Goal: Task Accomplishment & Management: Manage account settings

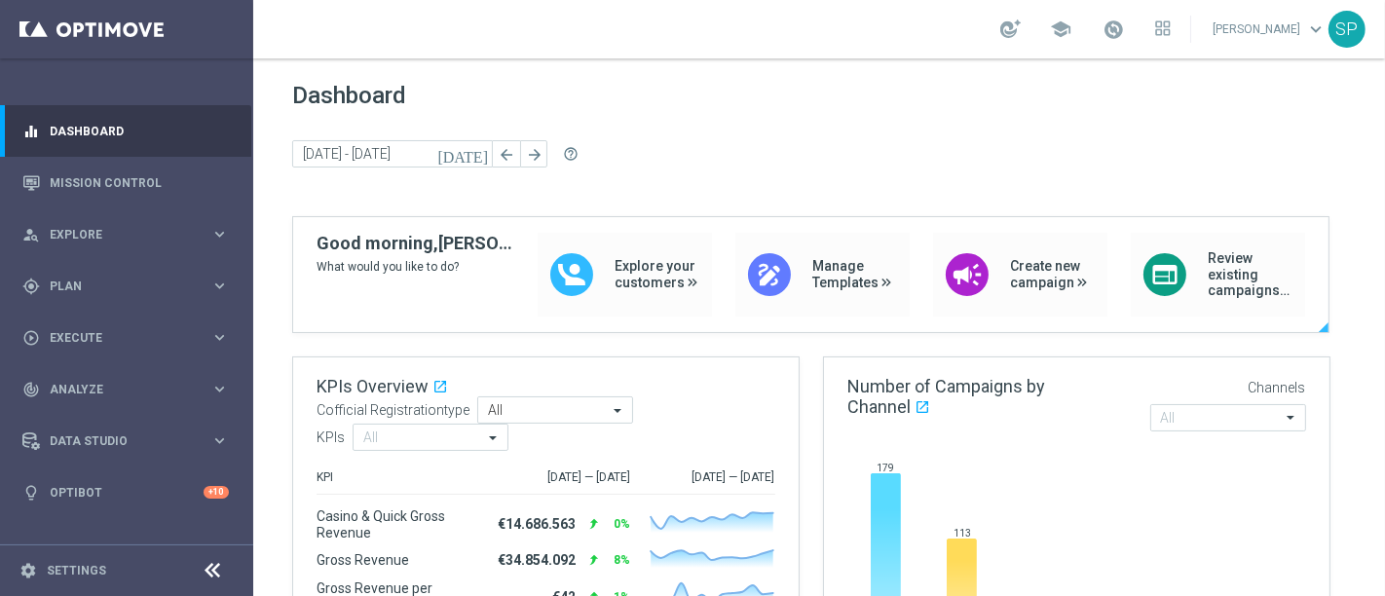
drag, startPoint x: 0, startPoint y: 0, endPoint x: 712, endPoint y: 302, distance: 773.4
click at [712, 302] on div "Explore your customers draw Manage Templates campaign Create new campaign web R…" at bounding box center [921, 275] width 767 height 84
click at [243, 293] on div "gps_fixed Plan keyboard_arrow_right" at bounding box center [125, 286] width 251 height 52
click at [114, 323] on link "Target Groups" at bounding box center [127, 326] width 152 height 16
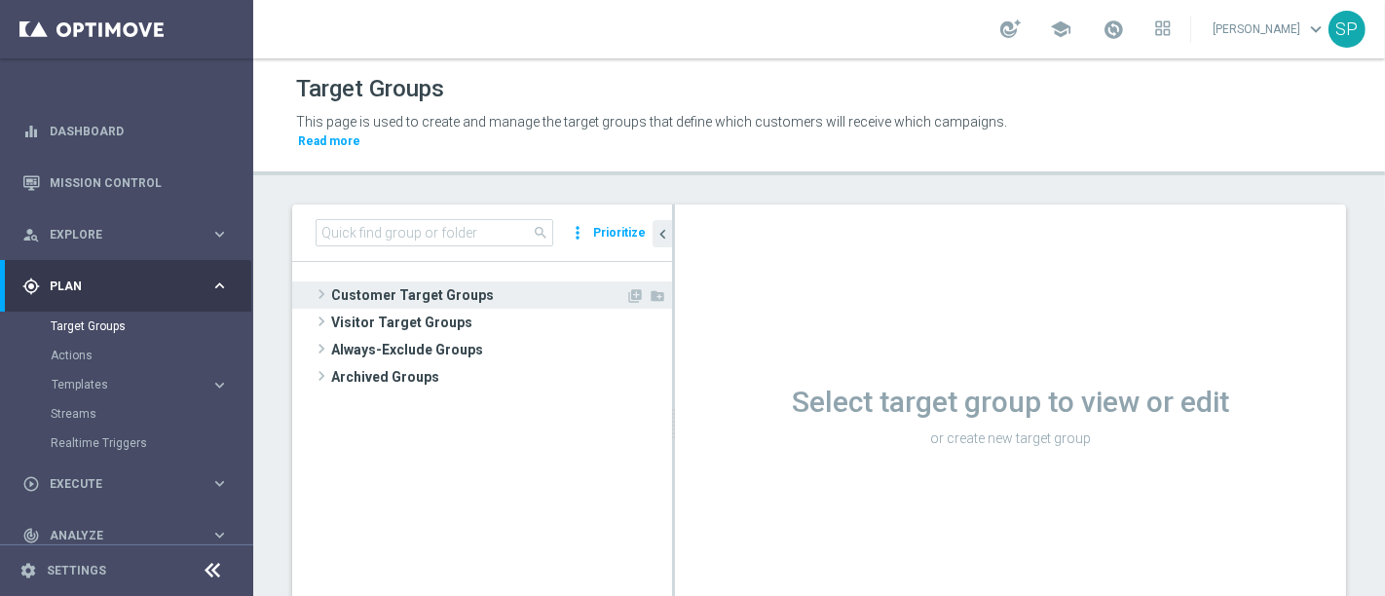
click at [537, 281] on span "Customer Target Groups" at bounding box center [478, 294] width 294 height 27
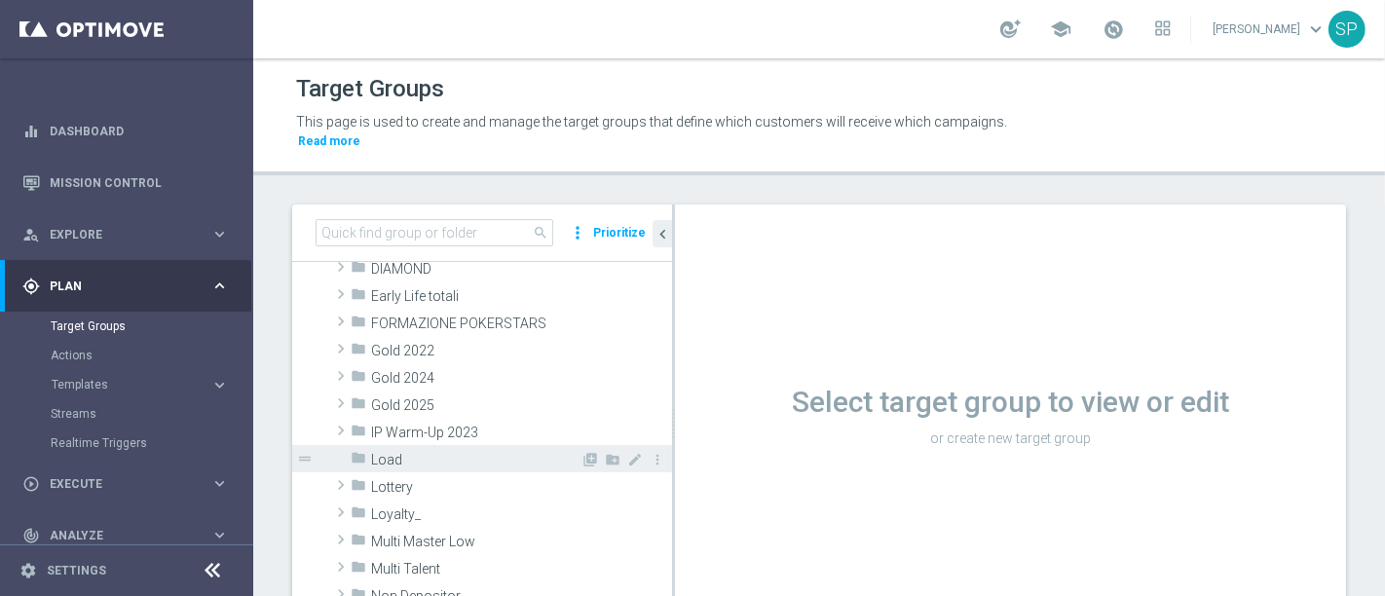
scroll to position [302, 0]
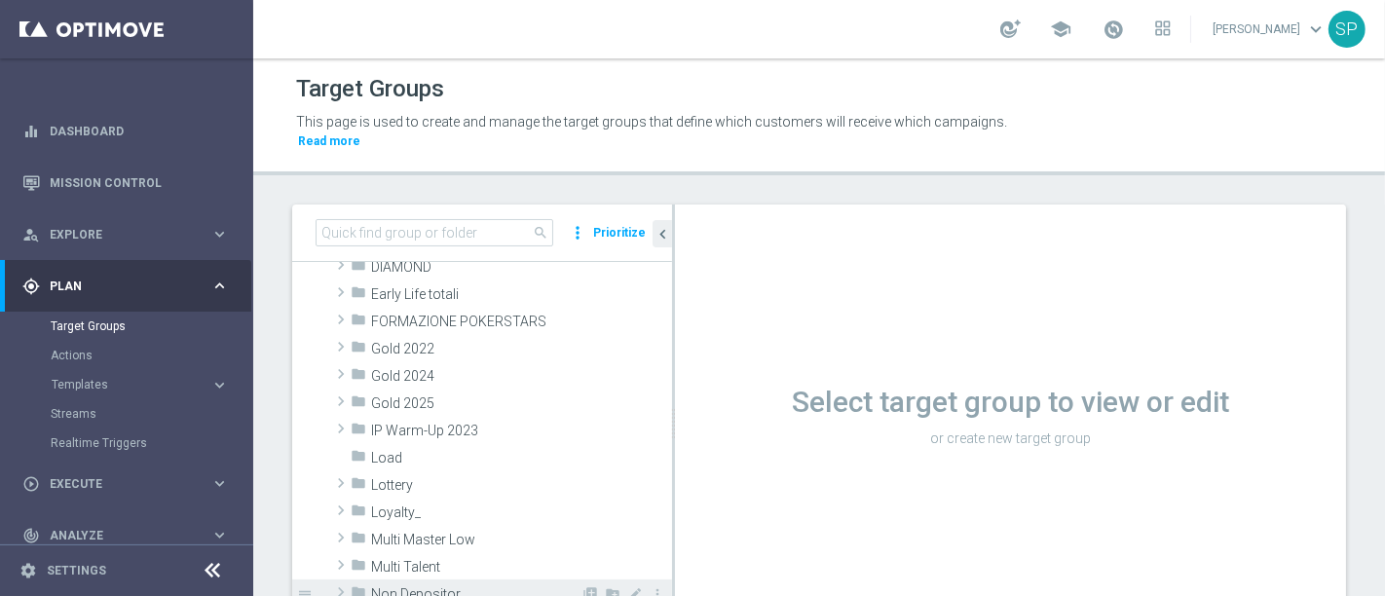
click at [486, 580] on div "folder Non Depositor" at bounding box center [466, 593] width 230 height 27
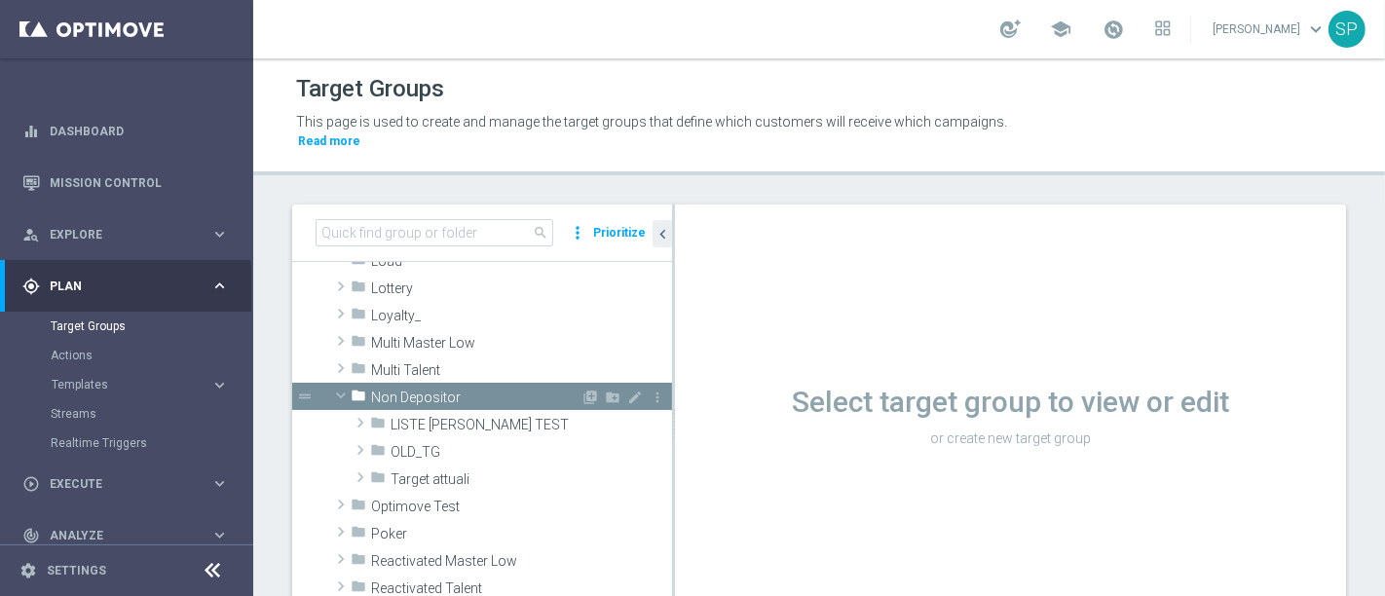
scroll to position [500, 0]
click at [489, 416] on span "LISTE [PERSON_NAME] TEST" at bounding box center [486, 424] width 190 height 17
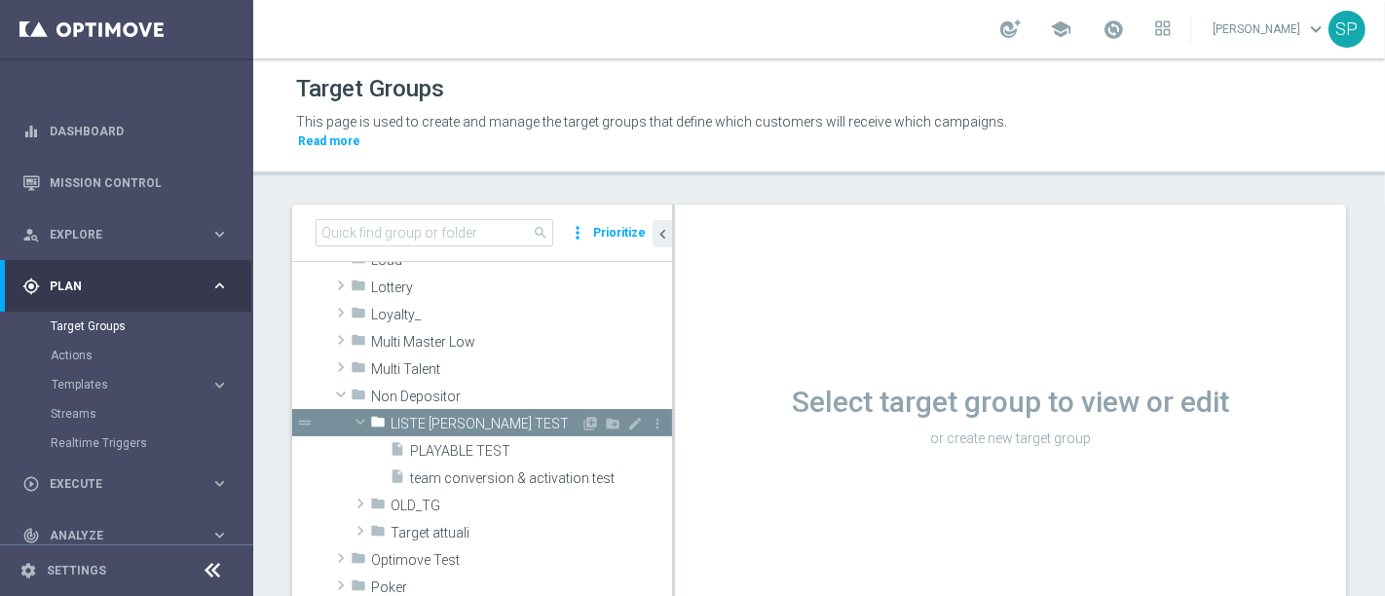
click at [483, 416] on span "LISTE [PERSON_NAME] TEST" at bounding box center [486, 424] width 190 height 17
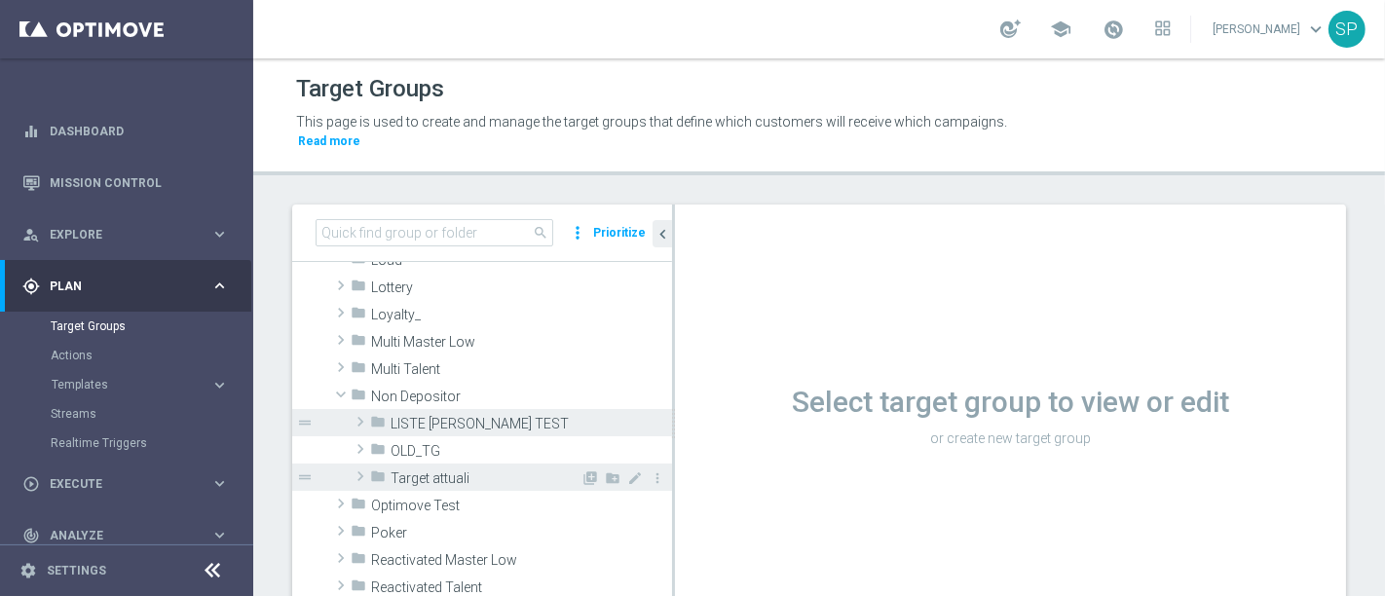
click at [486, 470] on span "Target attuali" at bounding box center [486, 478] width 190 height 17
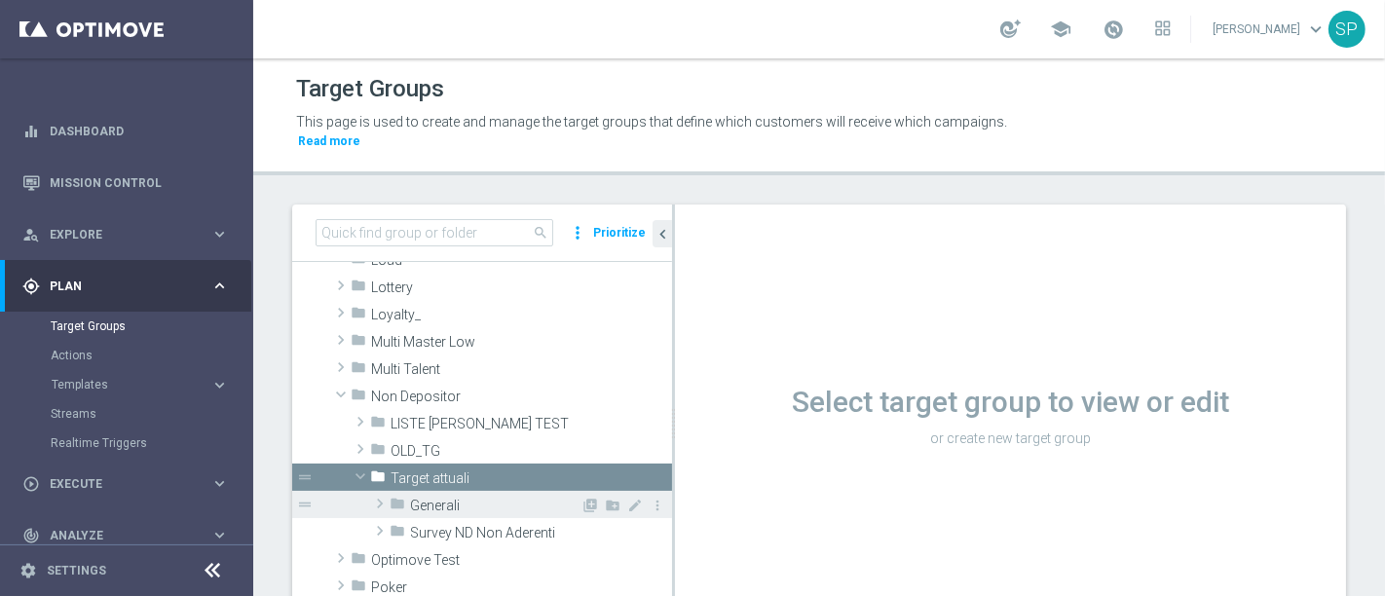
click at [485, 498] on span "Generali" at bounding box center [495, 506] width 170 height 17
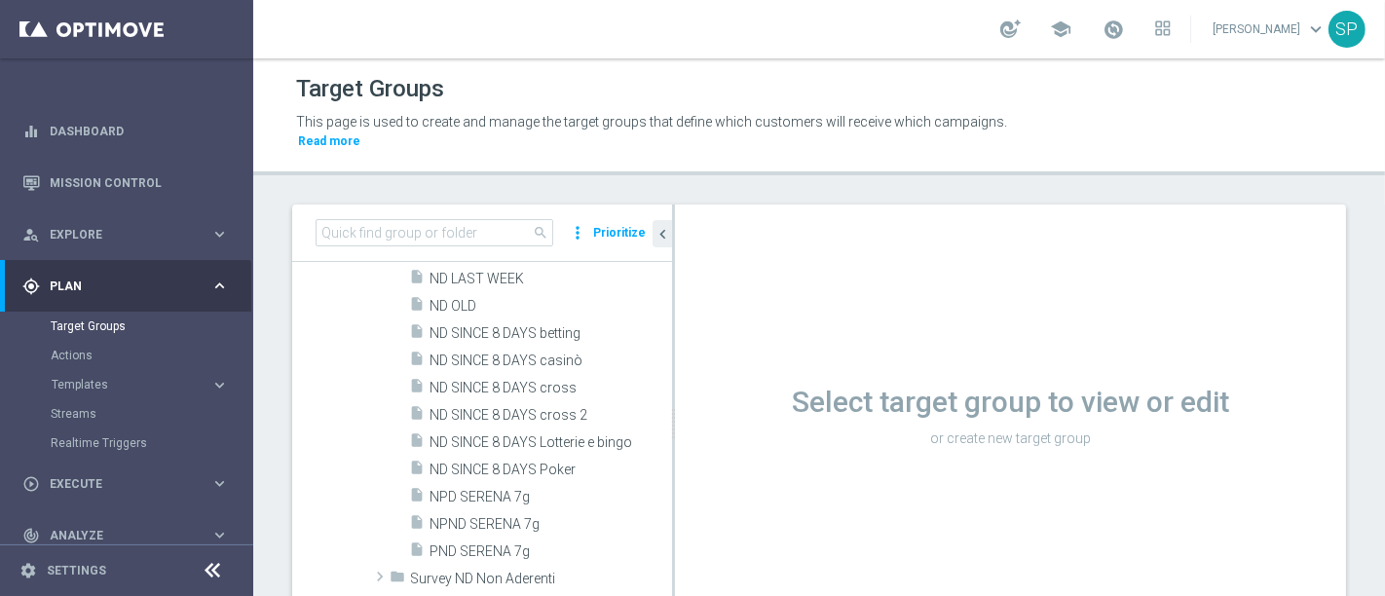
scroll to position [887, 0]
click at [505, 490] on span "NPD SERENA 7g" at bounding box center [528, 498] width 196 height 17
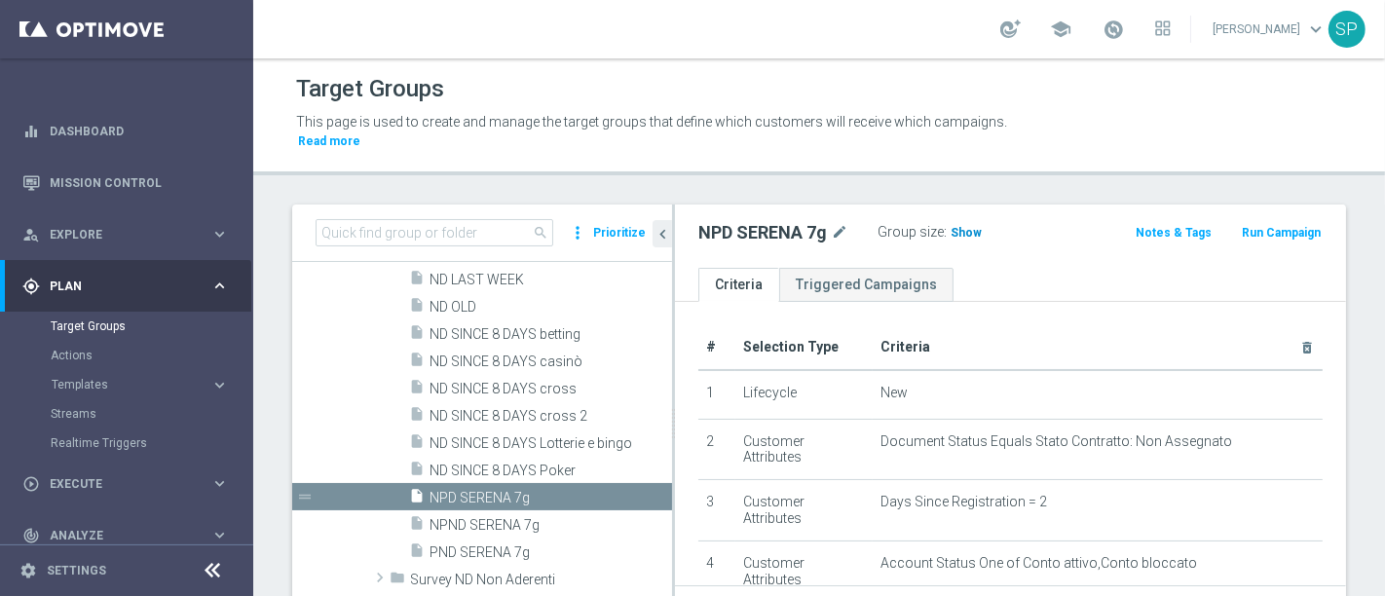
click at [957, 222] on h3 "Show" at bounding box center [966, 232] width 35 height 21
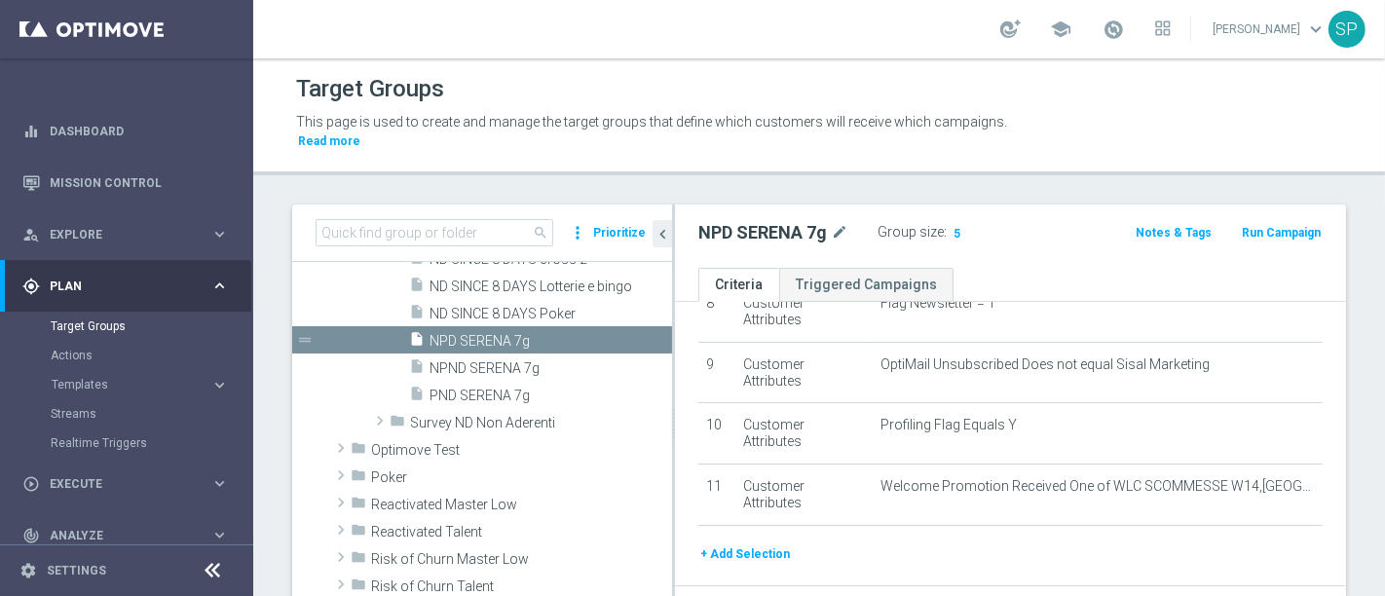
scroll to position [514, 0]
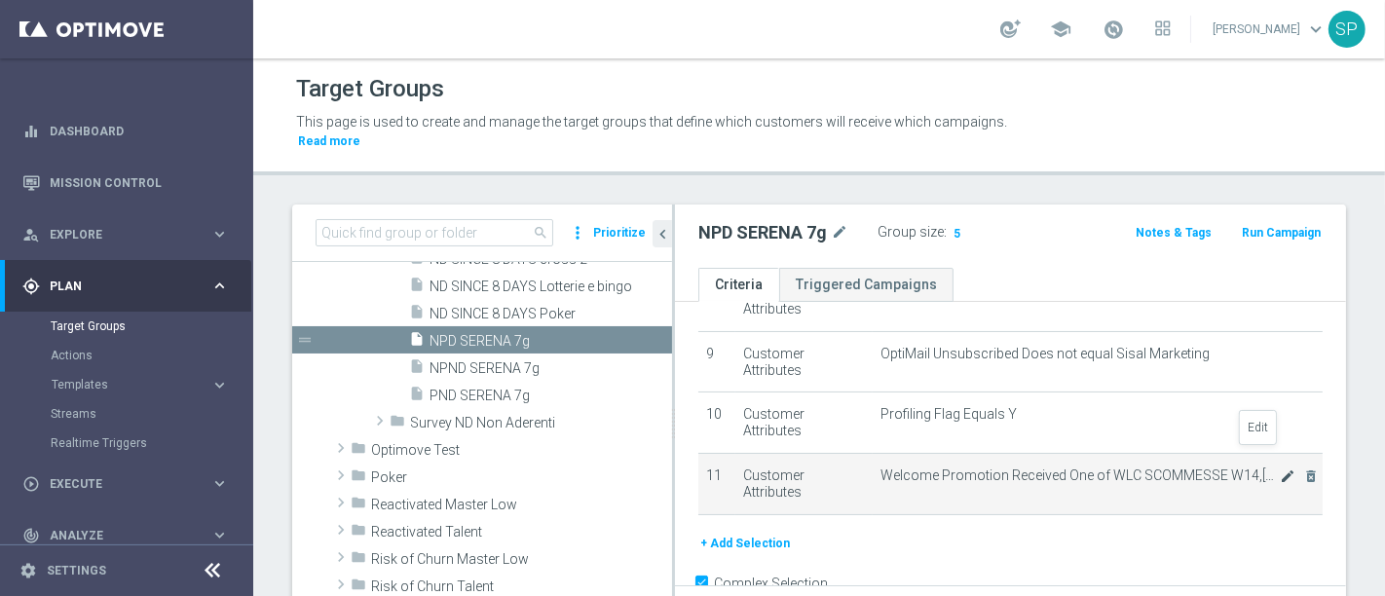
click at [1280, 468] on icon "mode_edit" at bounding box center [1288, 476] width 16 height 16
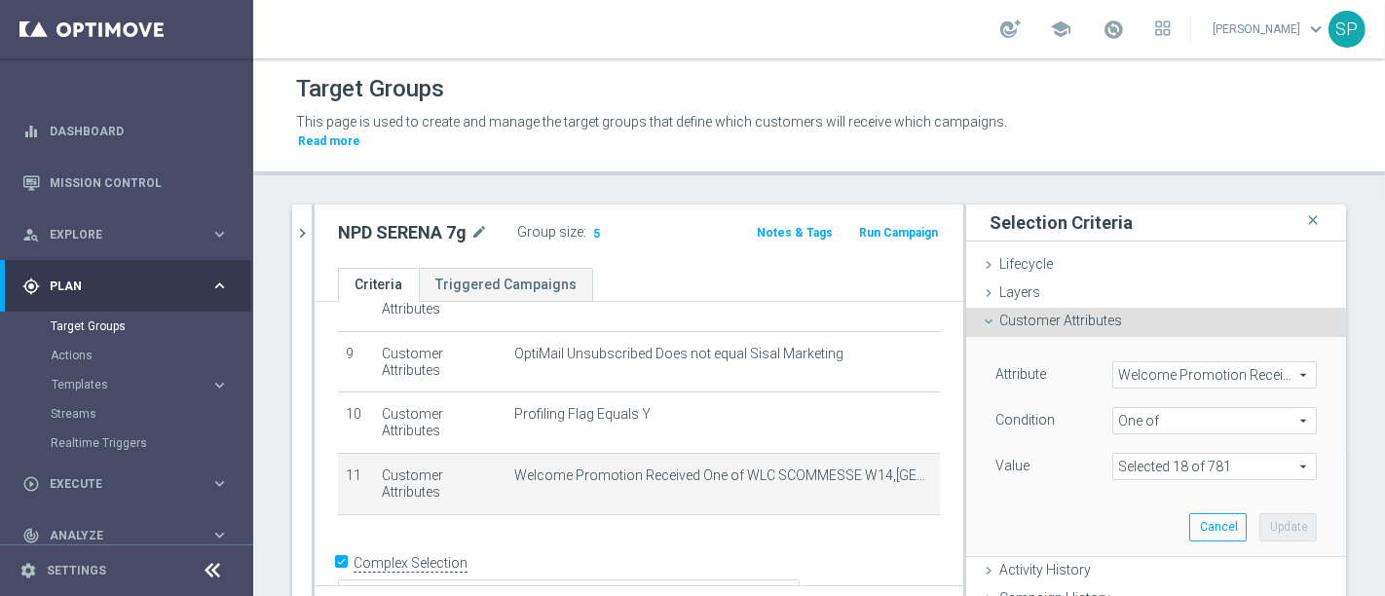
click at [1263, 454] on span at bounding box center [1214, 466] width 203 height 25
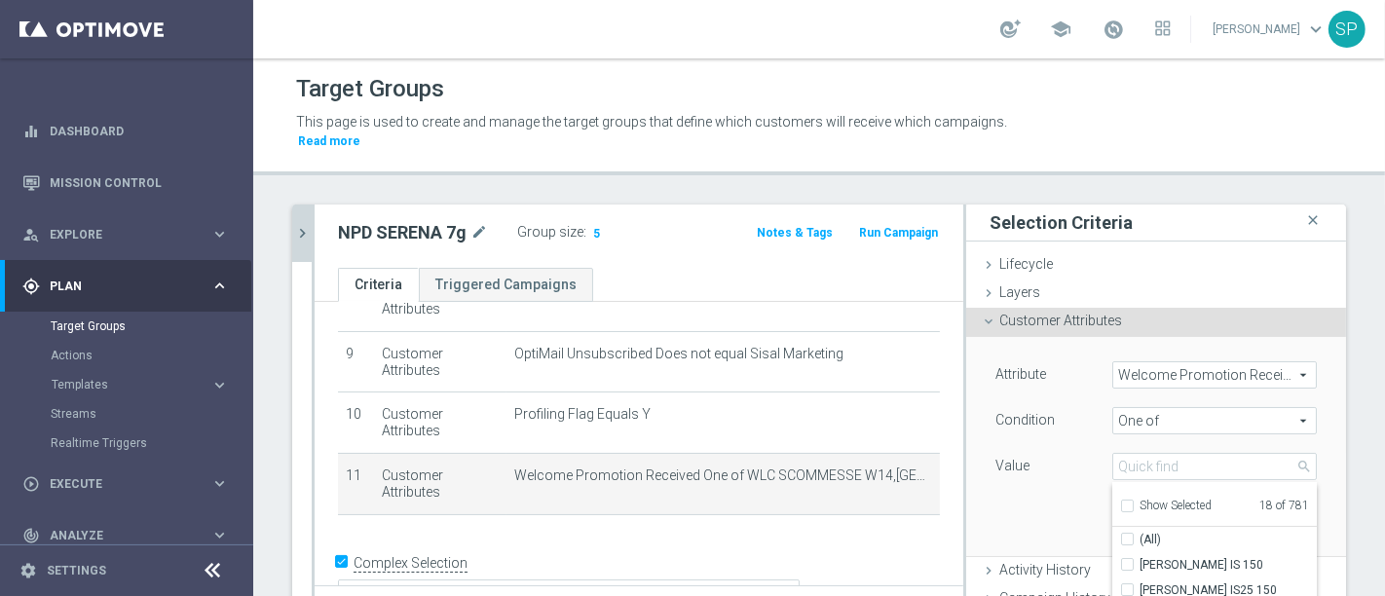
click at [295, 224] on icon "chevron_right" at bounding box center [302, 233] width 19 height 19
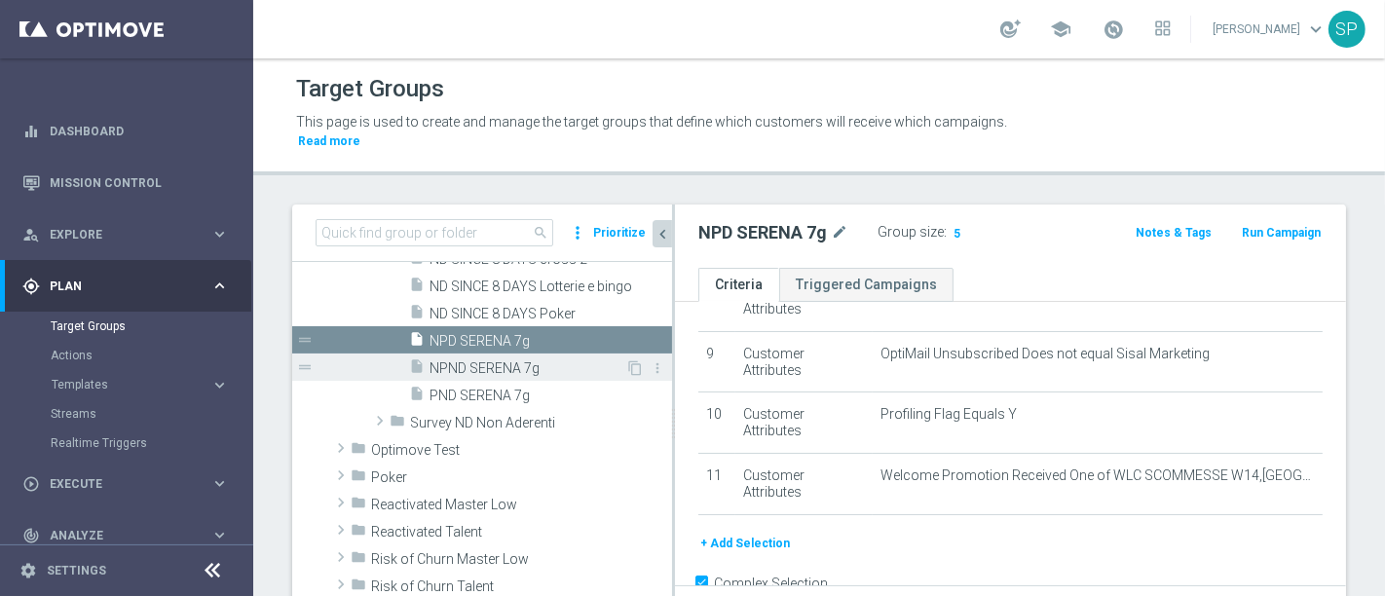
click at [482, 360] on span "NPND SERENA 7g" at bounding box center [528, 368] width 196 height 17
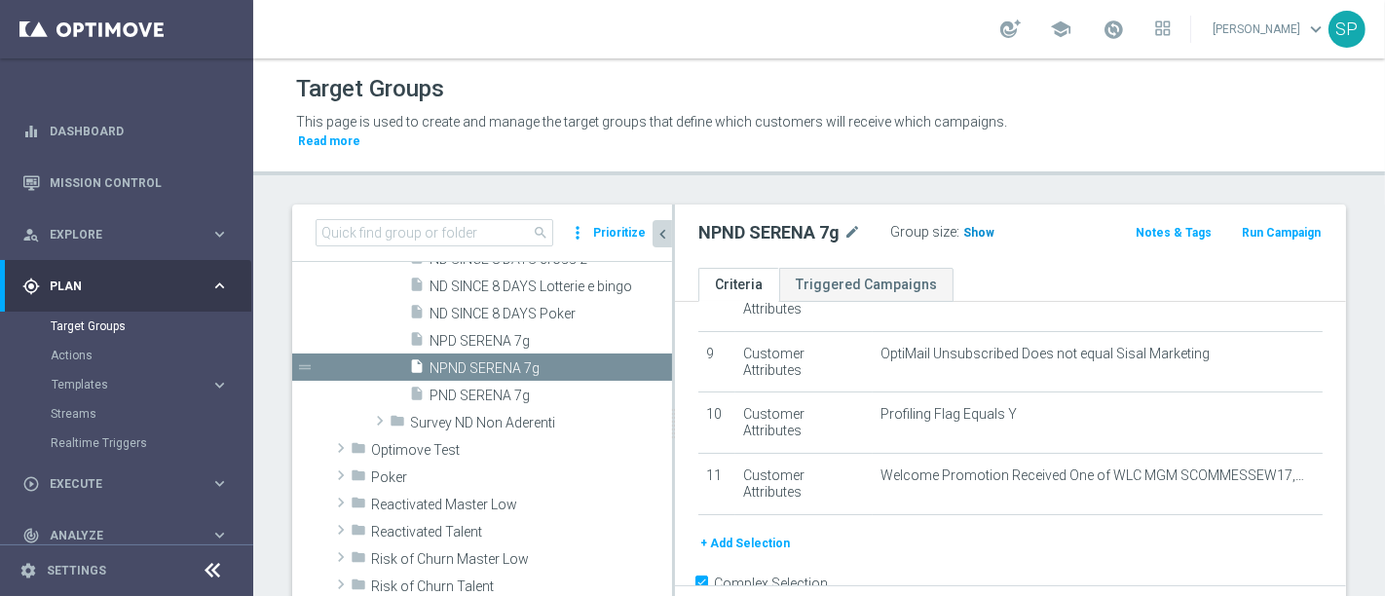
click at [988, 226] on span "Show" at bounding box center [978, 233] width 31 height 14
click at [1124, 26] on span at bounding box center [1113, 29] width 21 height 21
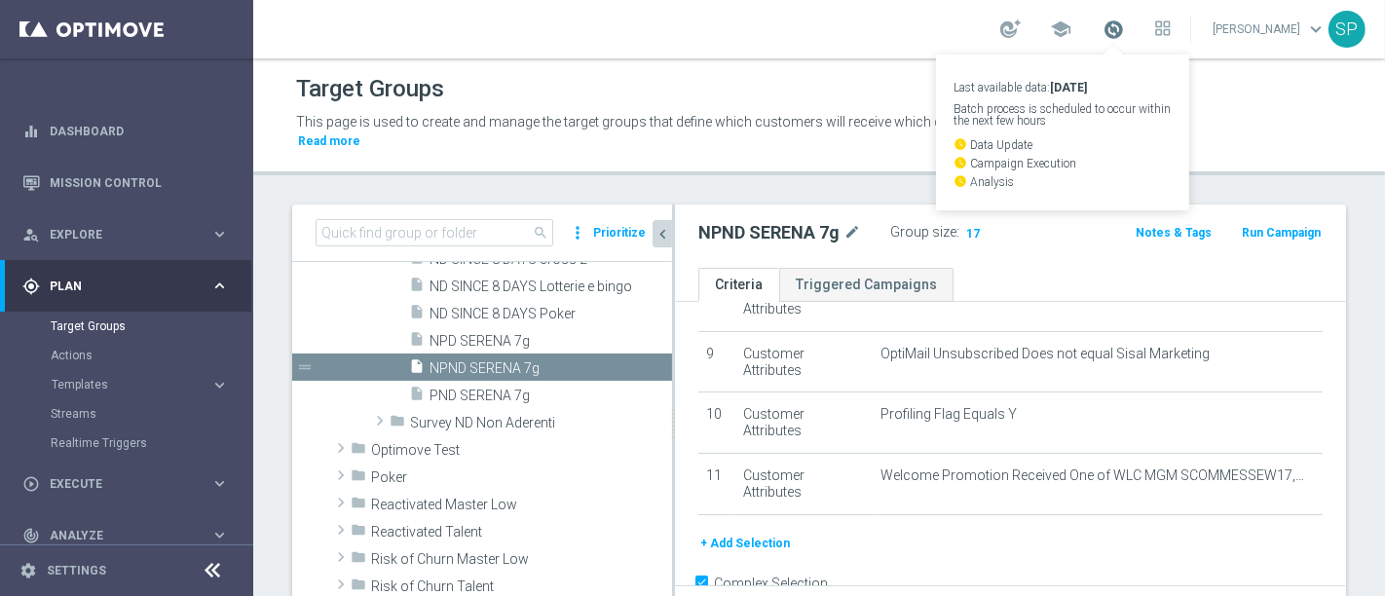
click at [1124, 26] on span at bounding box center [1113, 29] width 21 height 21
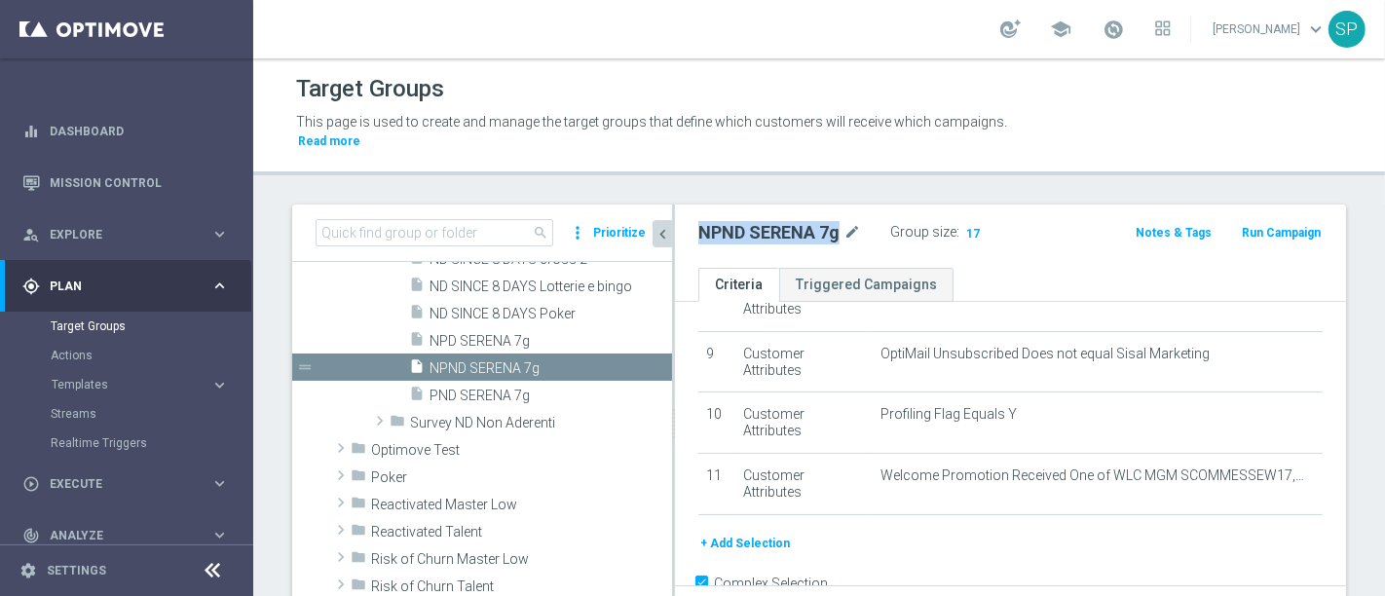
drag, startPoint x: 693, startPoint y: 213, endPoint x: 842, endPoint y: 219, distance: 148.2
click at [842, 219] on div "NPND SERENA 7g mode_edit Group size : 17" at bounding box center [901, 234] width 435 height 31
copy h2 "NPND SERENA 7g"
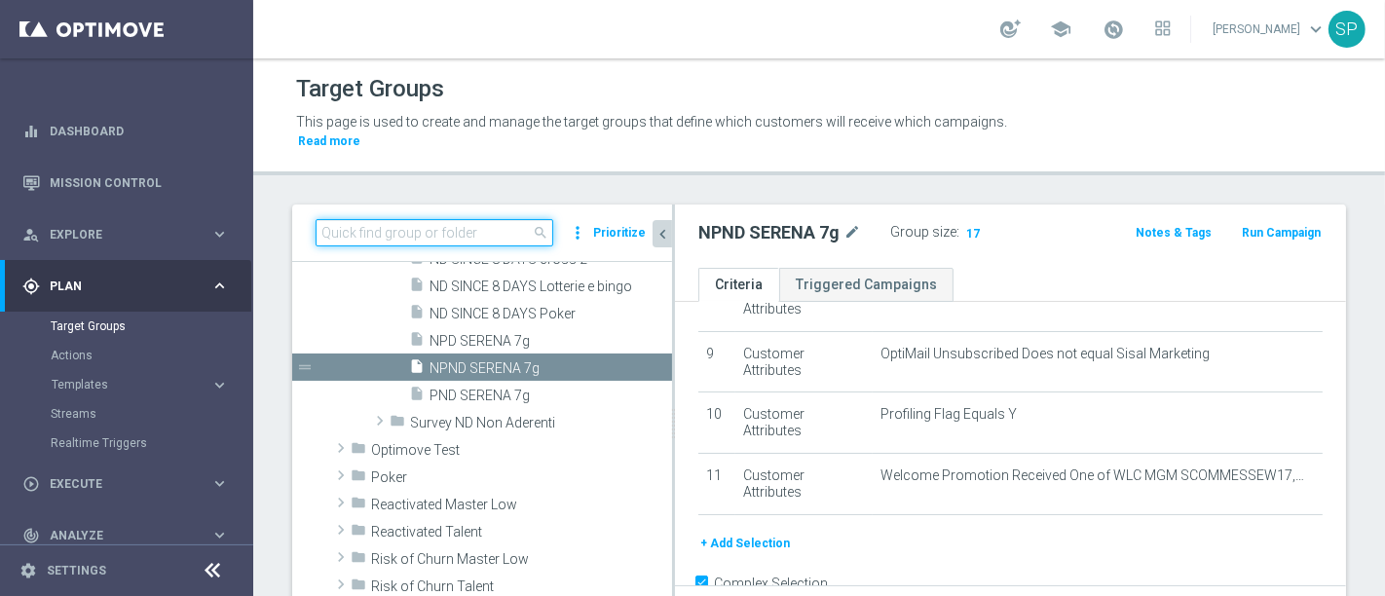
click at [441, 219] on input at bounding box center [435, 232] width 238 height 27
paste input "NPND SERENA 7g"
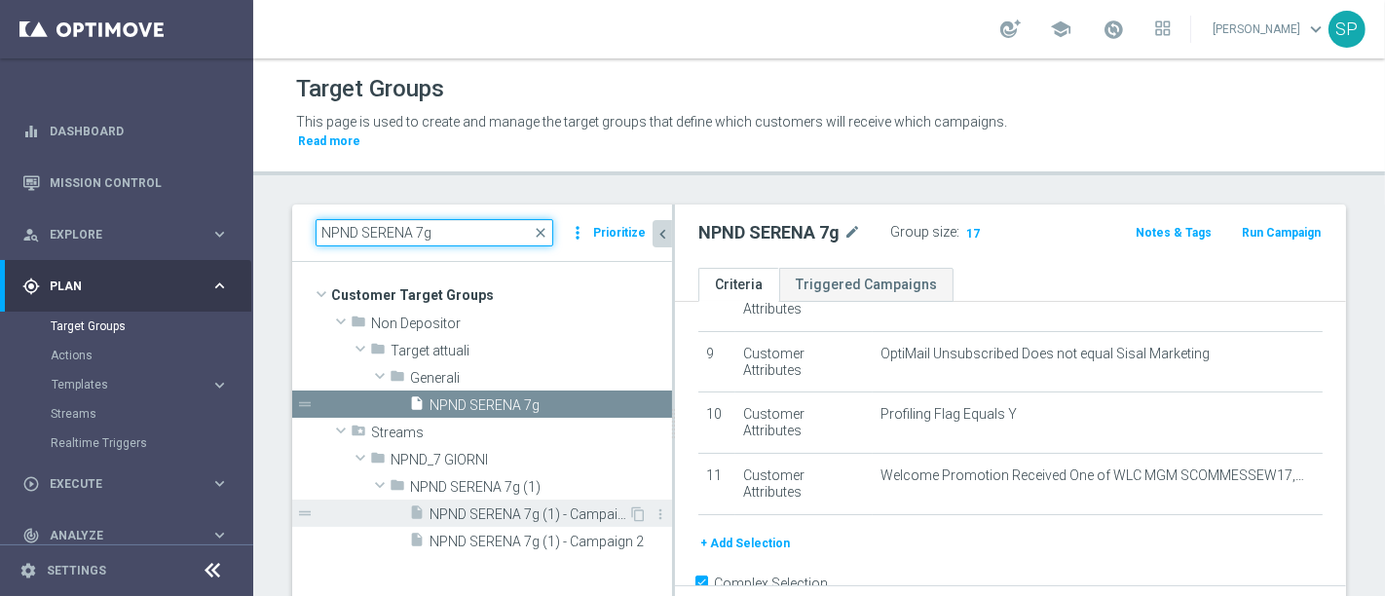
type input "NPND SERENA 7g"
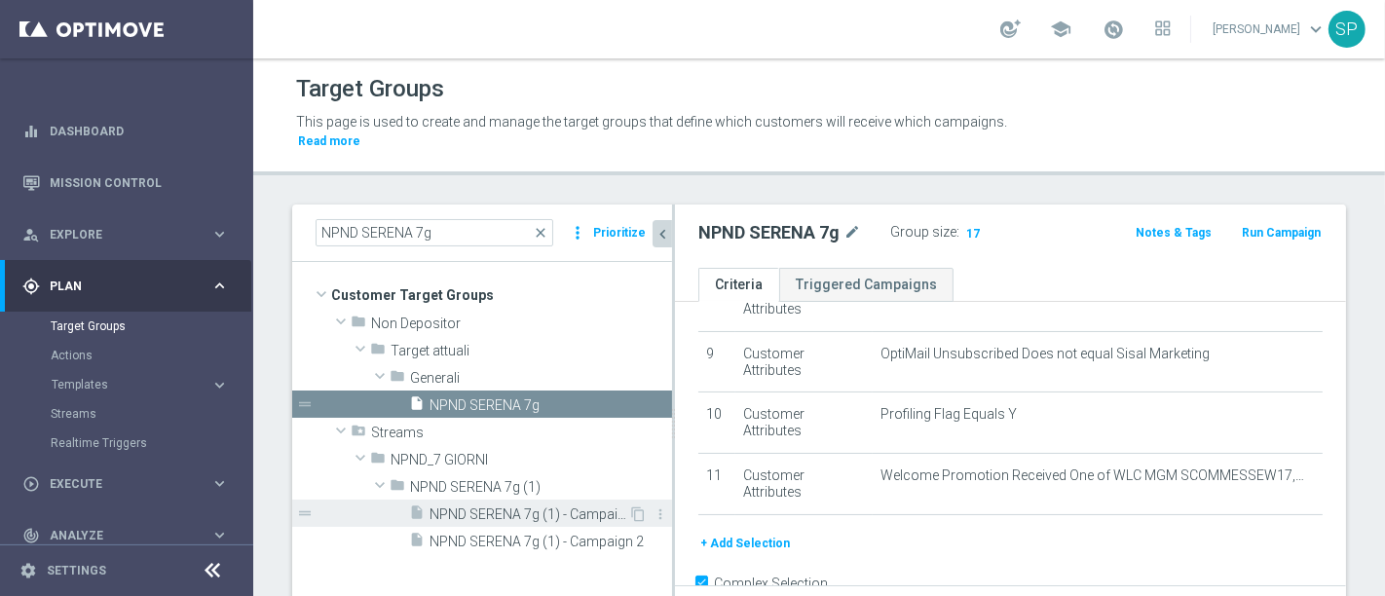
click at [517, 506] on span "NPND SERENA 7g (1) - Campaign 1" at bounding box center [529, 514] width 199 height 17
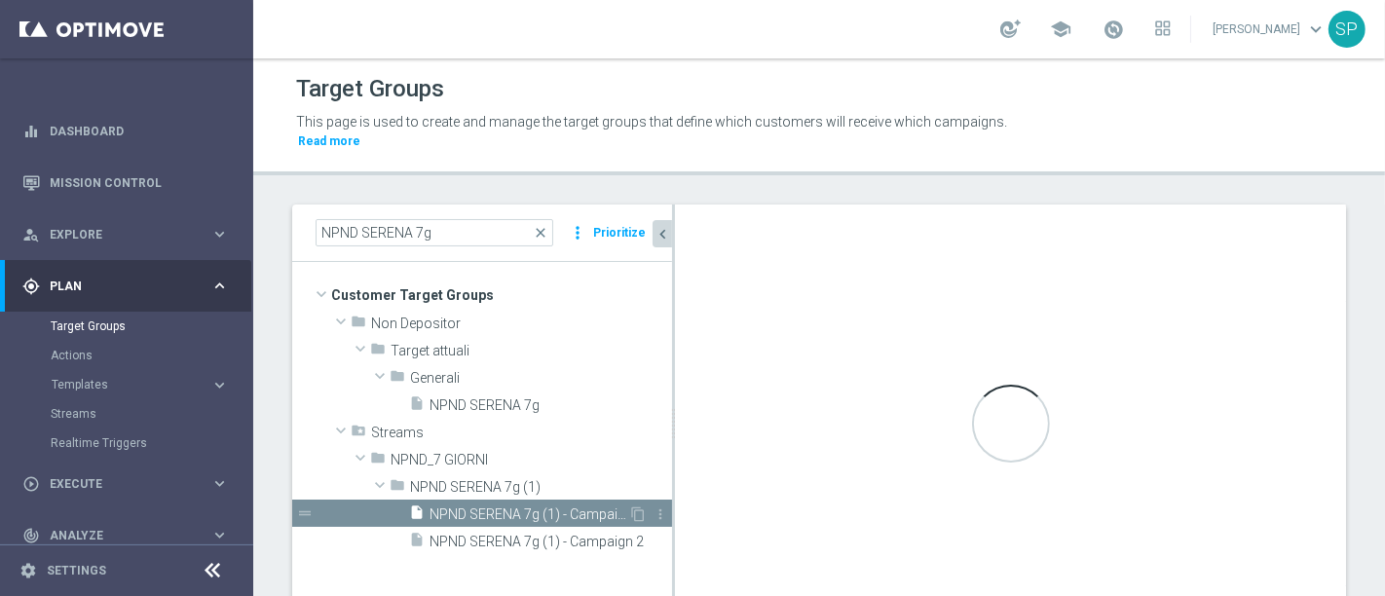
type textarea "(((1)) AND (( 2 and 3 and 4 and 5 and 6 and 7 and 8 and 9 and 10 and 11 and 12 …"
type input "NPND SERENA 7g (1)"
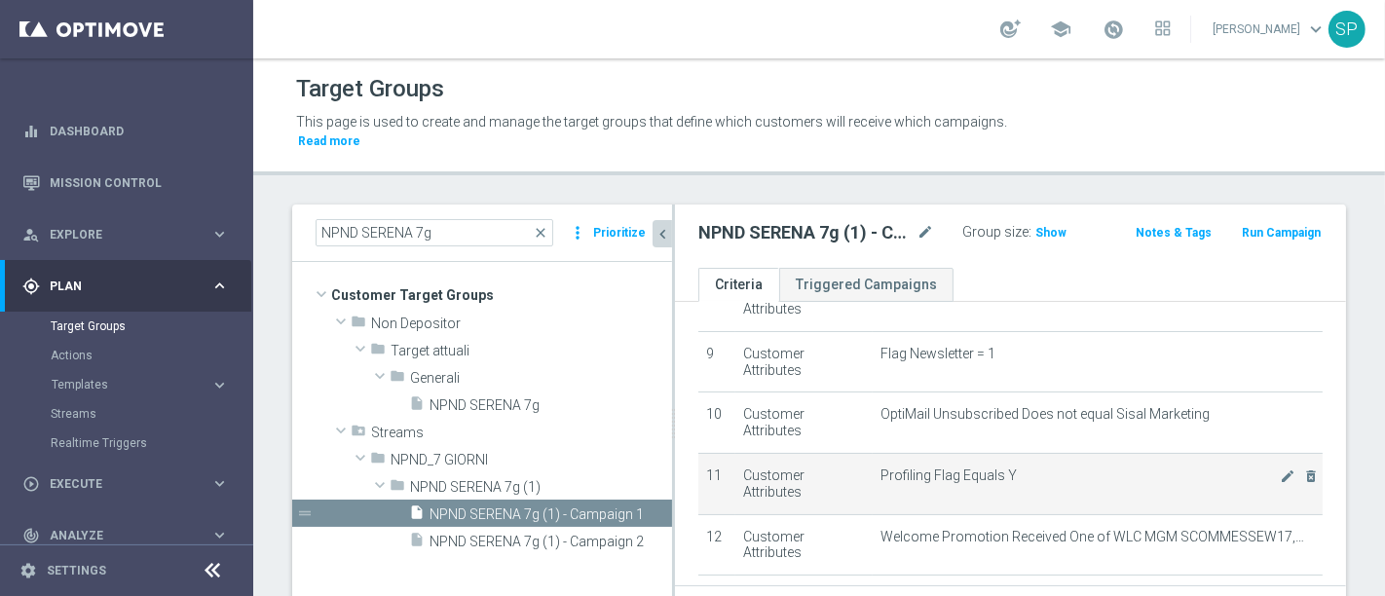
scroll to position [612, 0]
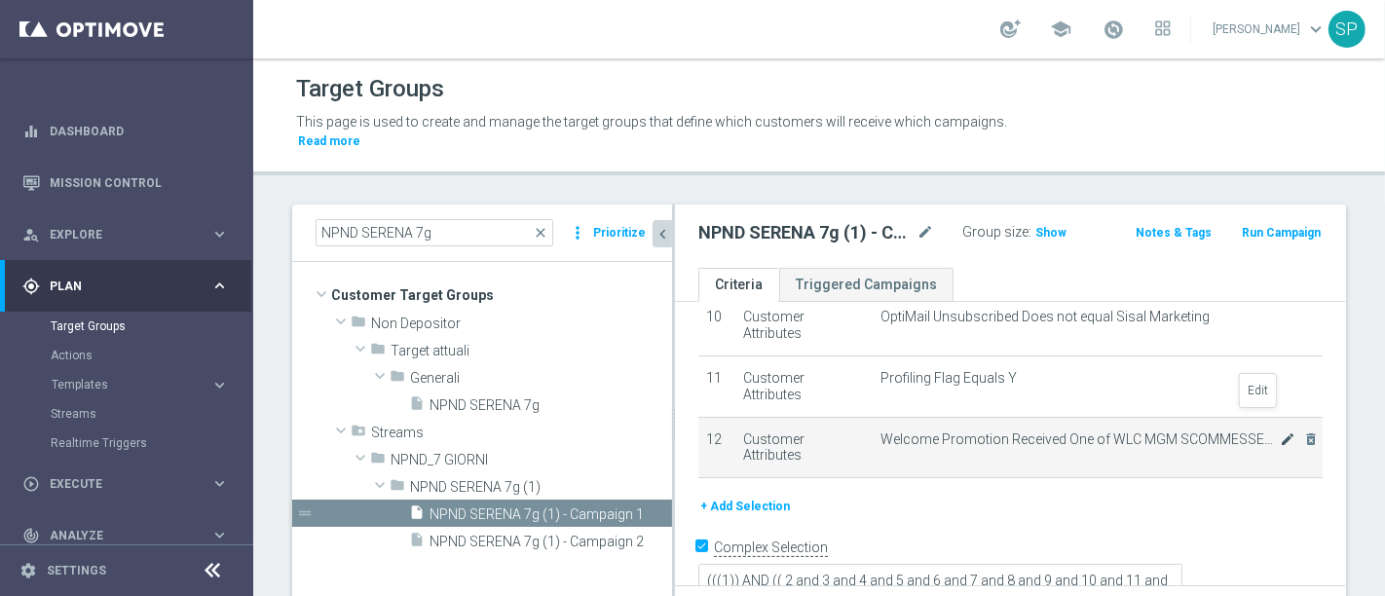
click at [1280, 431] on icon "mode_edit" at bounding box center [1288, 439] width 16 height 16
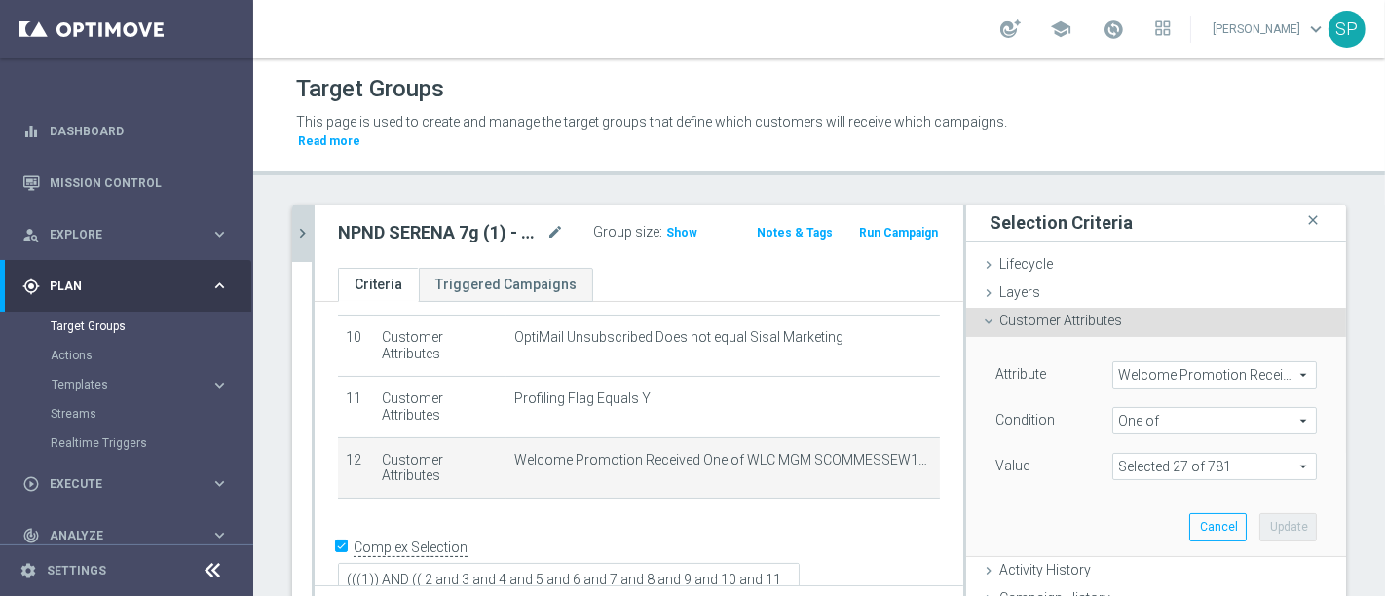
click at [1250, 454] on span at bounding box center [1214, 466] width 203 height 25
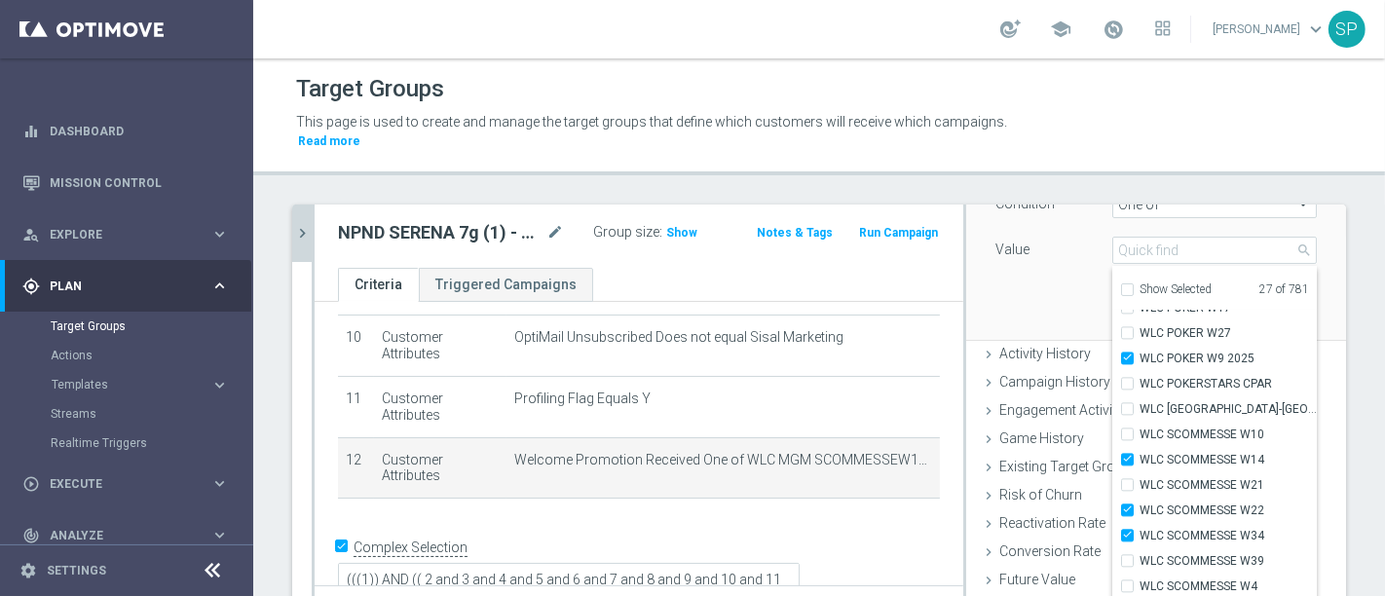
scroll to position [16224, 0]
click at [307, 229] on button "chevron_right" at bounding box center [301, 233] width 19 height 57
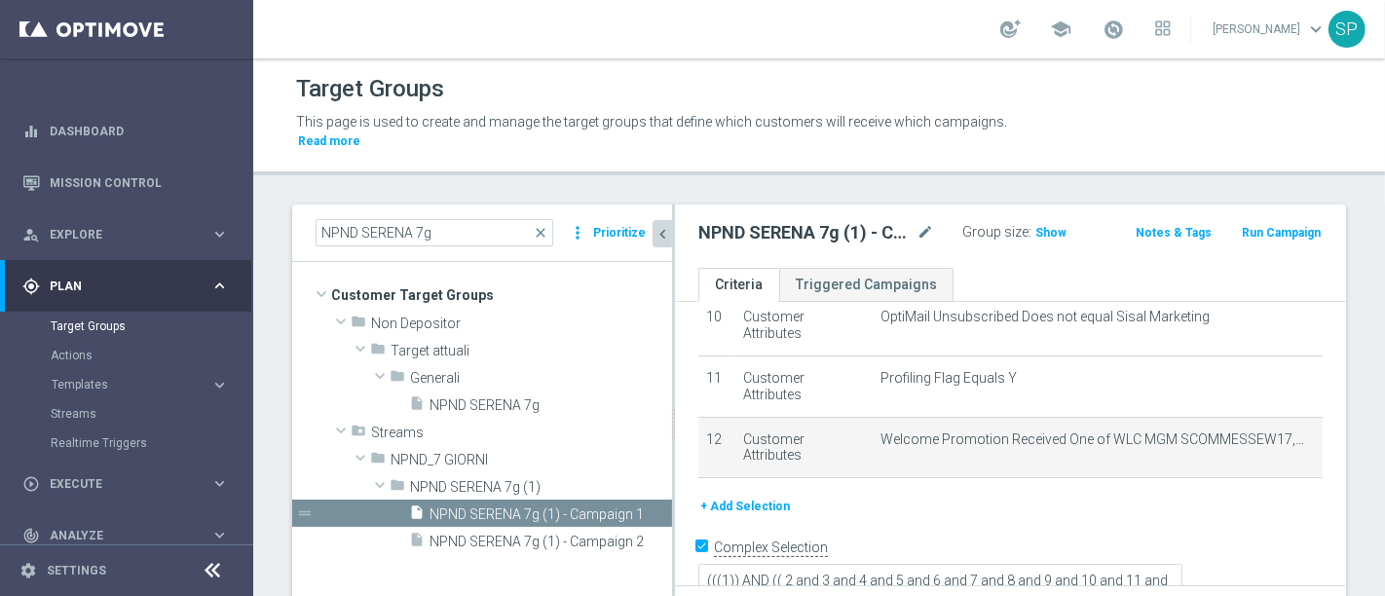
scroll to position [123, 0]
